Goal: Information Seeking & Learning: Learn about a topic

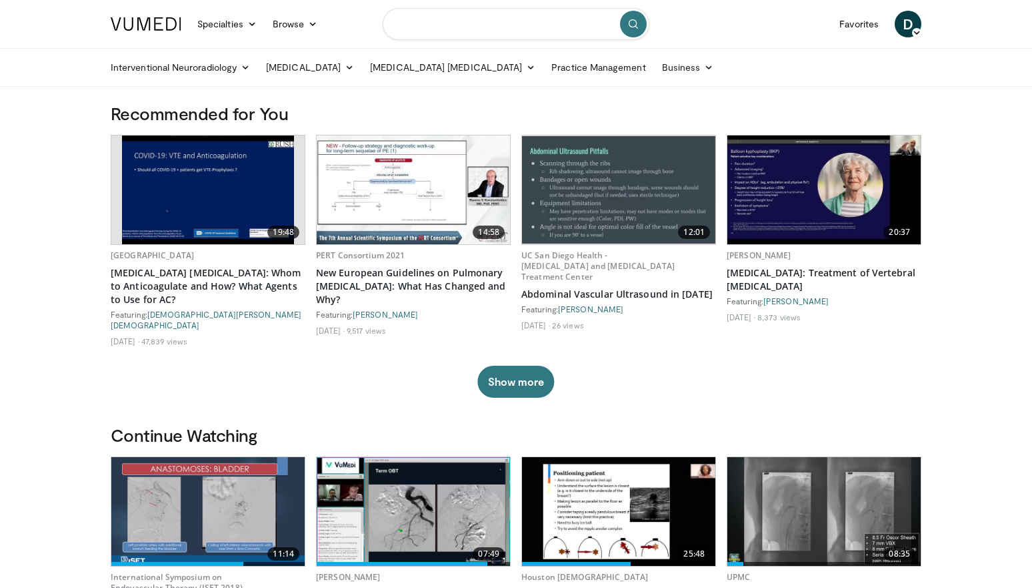
click at [498, 31] on input "Search topics, interventions" at bounding box center [516, 24] width 267 height 32
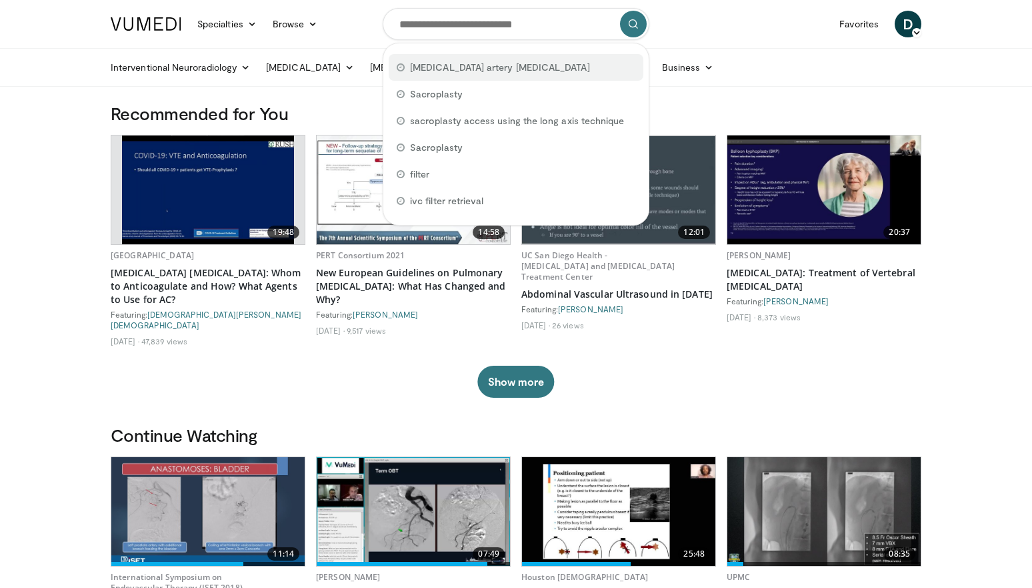
click at [470, 71] on span "prostate artery embolization" at bounding box center [500, 67] width 180 height 13
type input "**********"
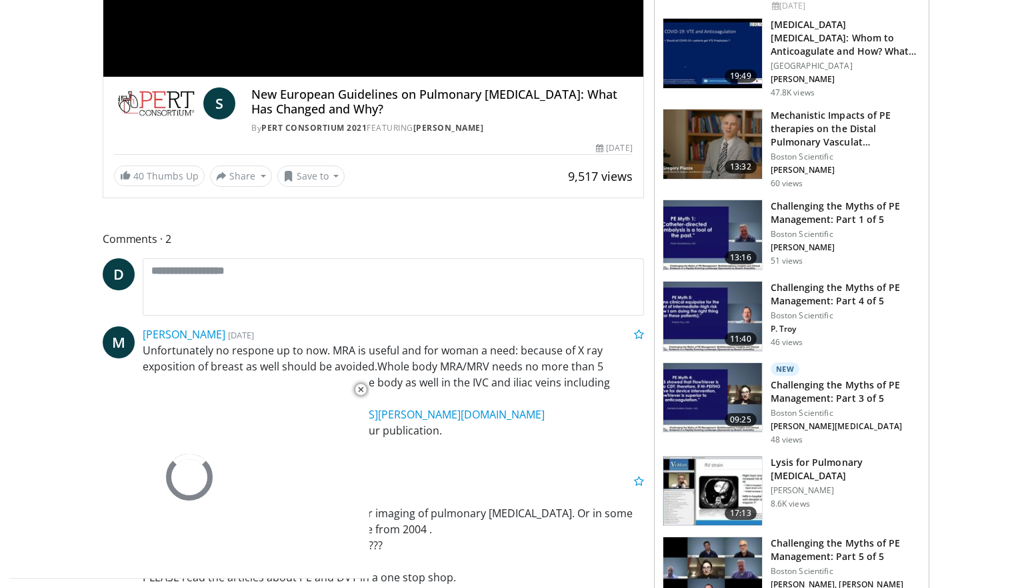
scroll to position [333, 0]
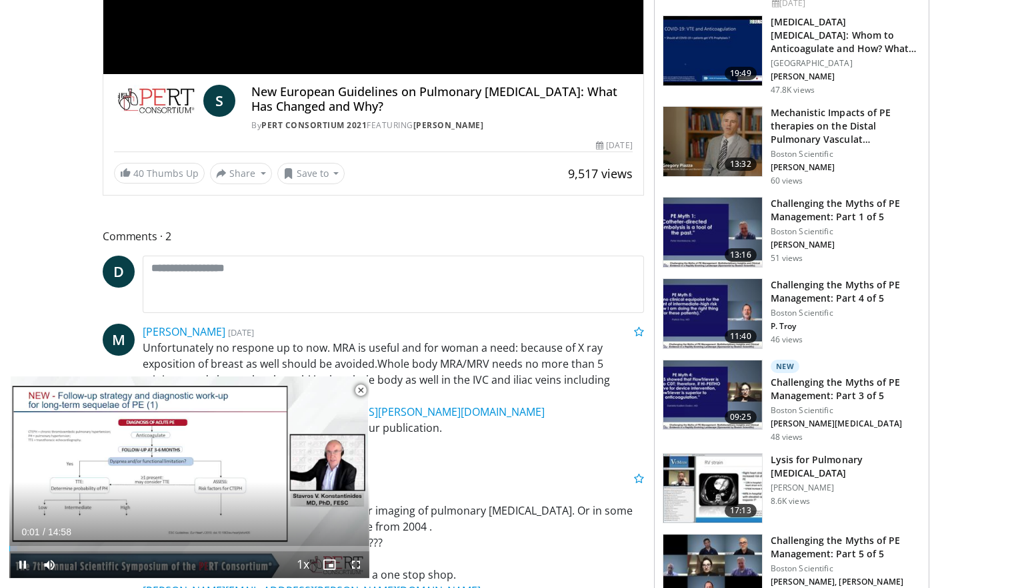
click at [361, 389] on span "Video Player" at bounding box center [360, 390] width 27 height 27
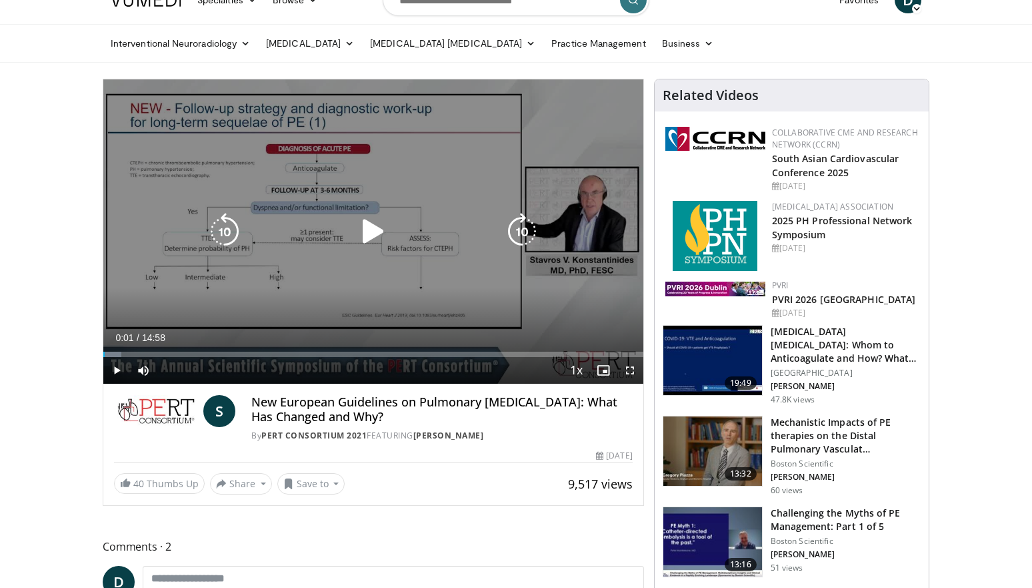
scroll to position [0, 0]
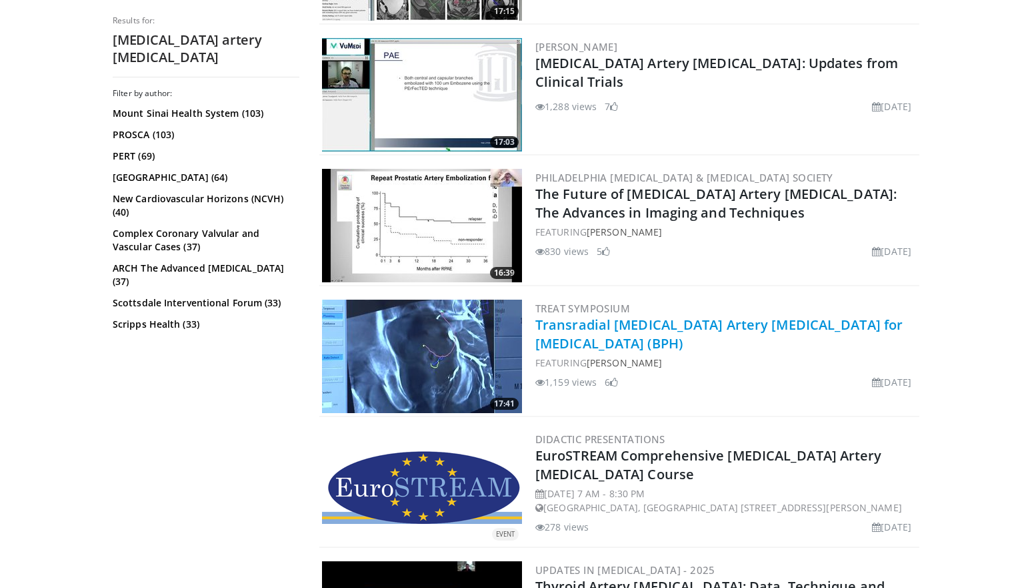
scroll to position [800, 0]
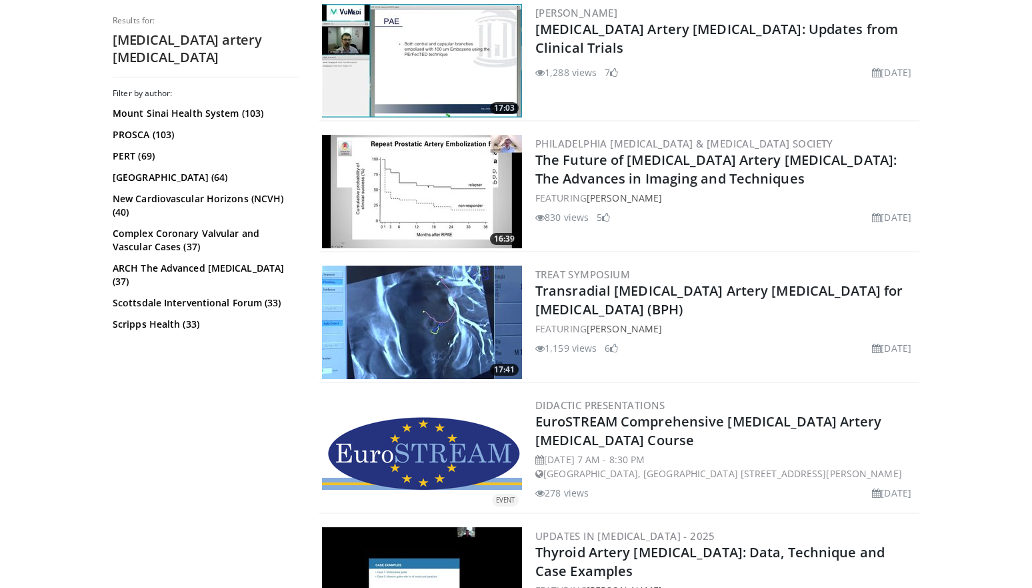
click at [205, 415] on div "Filter by author: Mount Sinai Health System (103) PROSCA (103) PERT (69) Housto…" at bounding box center [206, 342] width 187 height 508
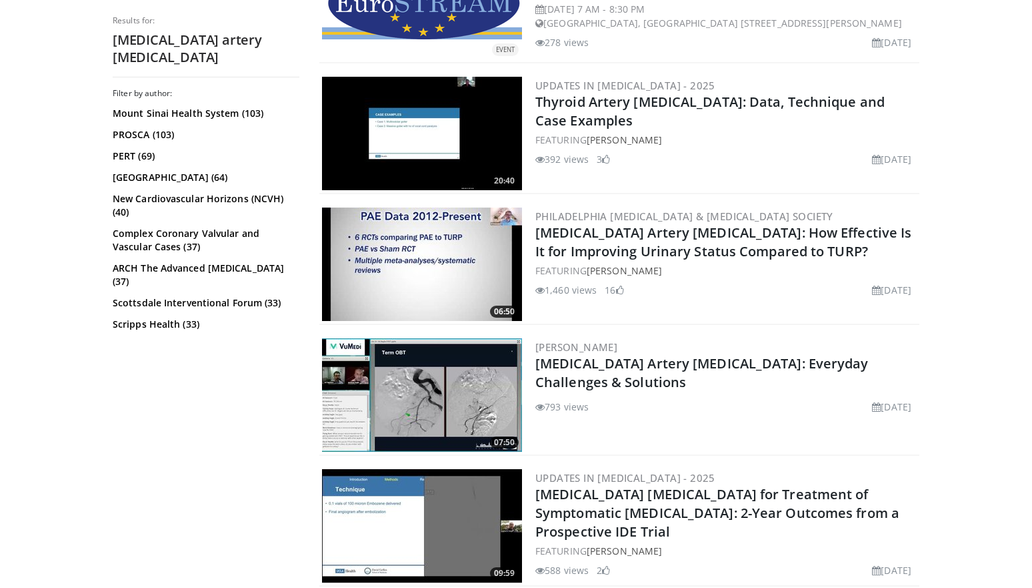
scroll to position [1334, 0]
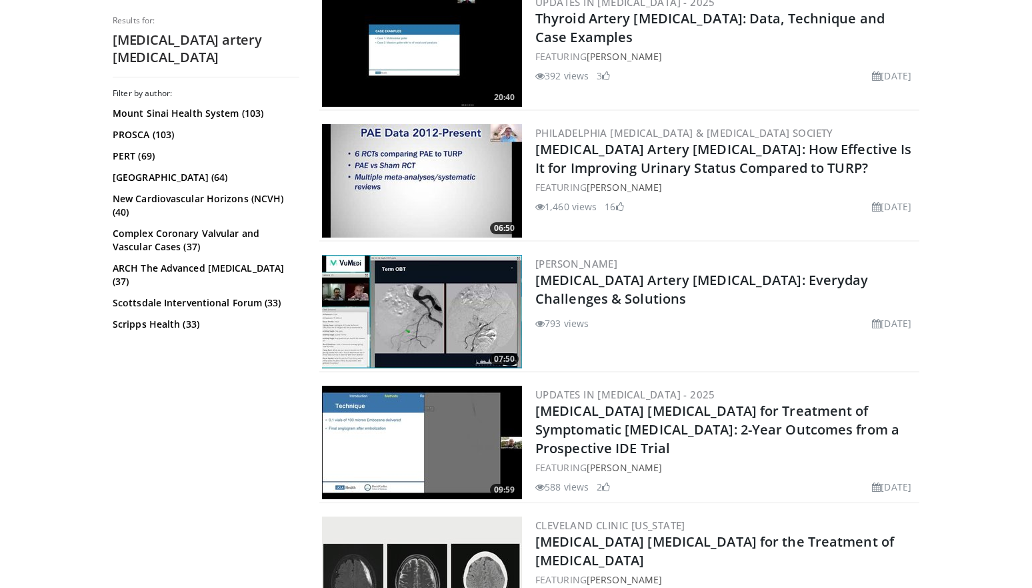
click at [237, 389] on div "Filter by author: Mount Sinai Health System (103) PROSCA (103) PERT (69) Housto…" at bounding box center [206, 342] width 187 height 508
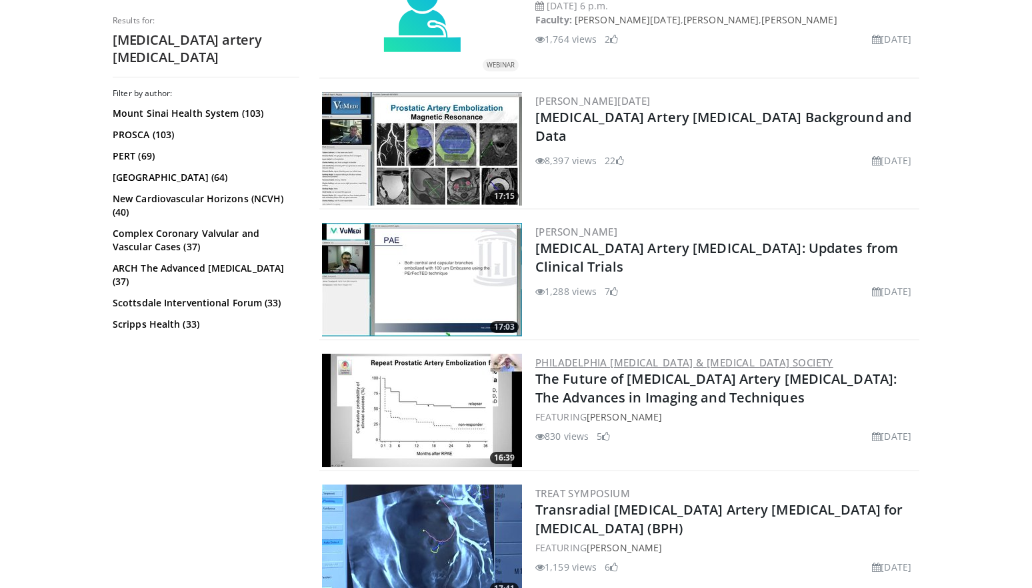
scroll to position [534, 0]
